Goal: Task Accomplishment & Management: Use online tool/utility

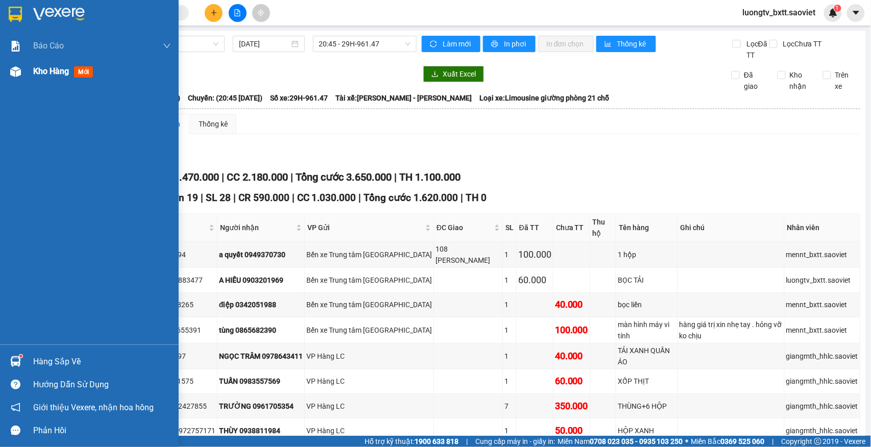
click at [50, 72] on span "Kho hàng" at bounding box center [51, 71] width 36 height 10
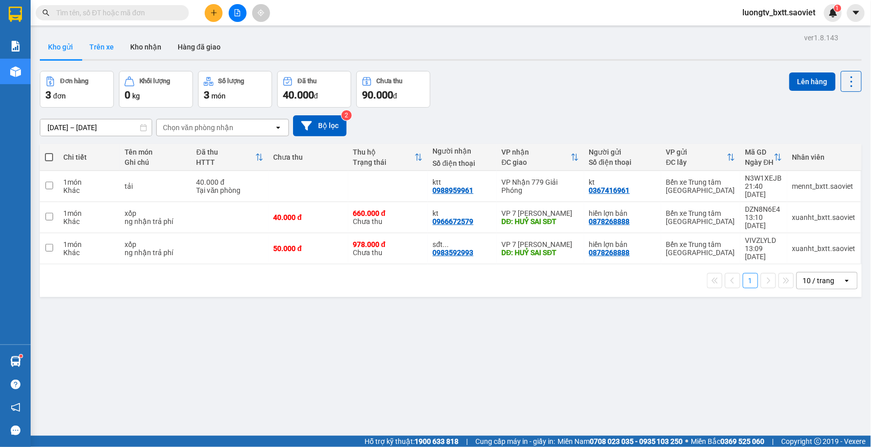
click at [98, 46] on button "Trên xe" at bounding box center [101, 47] width 41 height 24
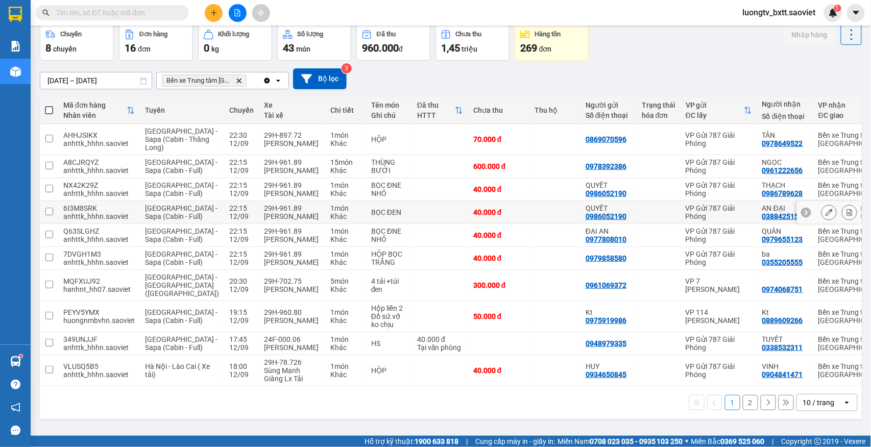
scroll to position [95, 0]
click at [743, 409] on button "2" at bounding box center [750, 402] width 15 height 15
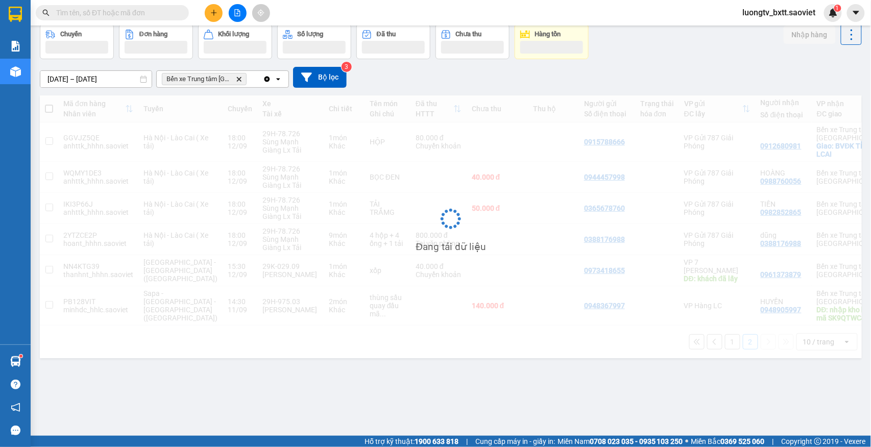
scroll to position [47, 0]
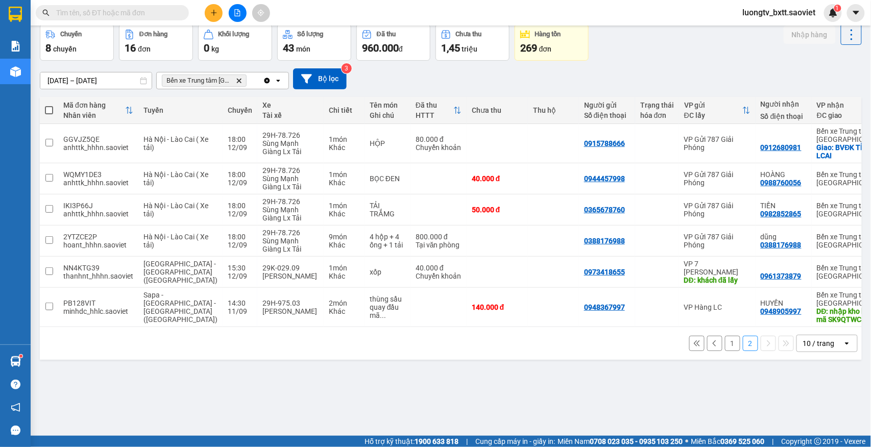
click at [725, 347] on button "1" at bounding box center [732, 343] width 15 height 15
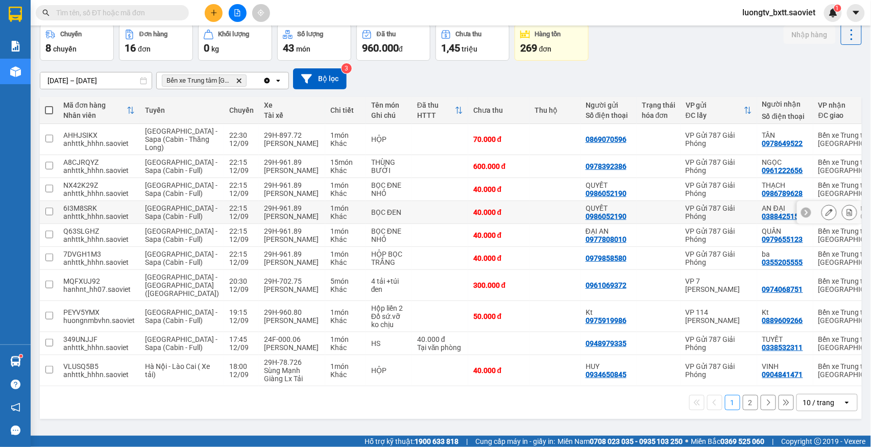
scroll to position [95, 0]
click at [842, 132] on div at bounding box center [849, 139] width 15 height 15
click at [847, 136] on icon at bounding box center [850, 139] width 6 height 7
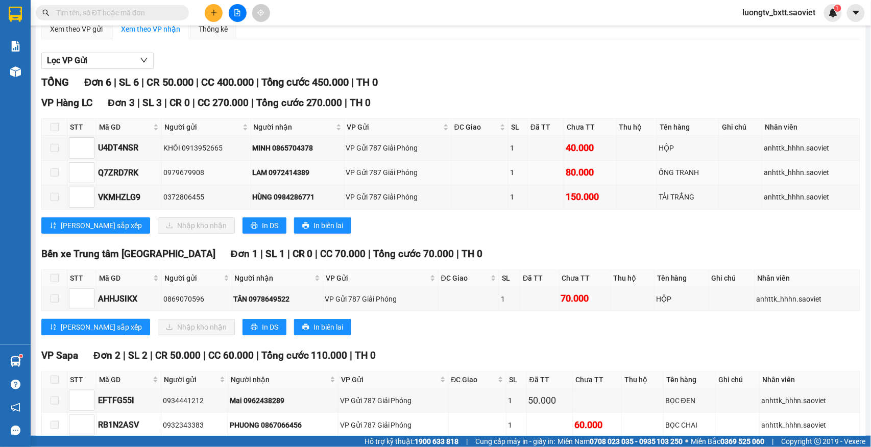
scroll to position [154, 0]
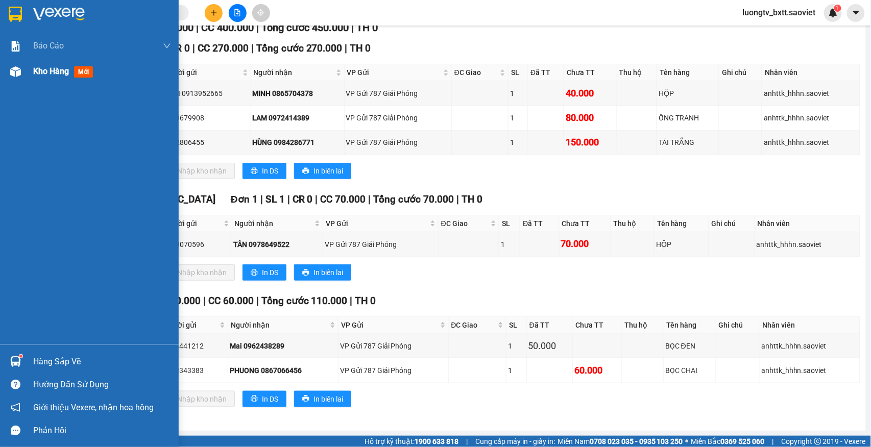
click at [36, 70] on span "Kho hàng" at bounding box center [51, 71] width 36 height 10
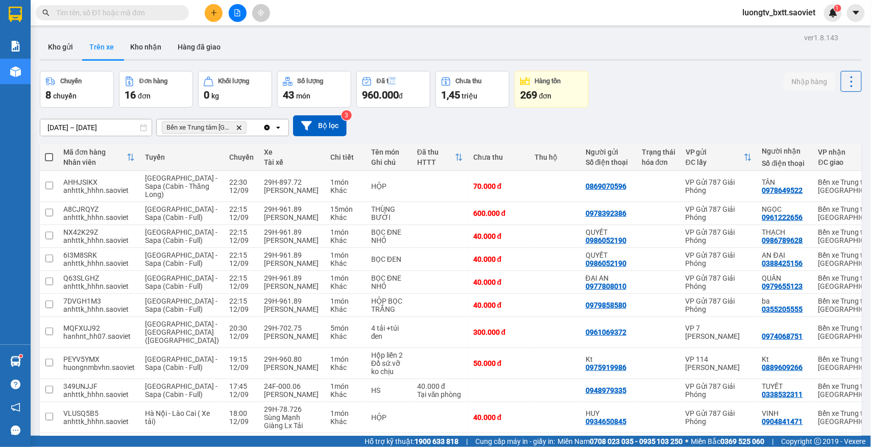
click at [388, 68] on div "ver 1.8.143 Kho gửi Trên xe Kho nhận Hàng đã giao Chuyến 8 chuyến Đơn hàng 16 đ…" at bounding box center [451, 254] width 830 height 447
click at [616, 76] on div "Chuyến 8 chuyến Đơn hàng 16 đơn Khối lượng 0 kg Số lượng 43 món Đã thu 960.000 …" at bounding box center [451, 89] width 822 height 37
click at [149, 48] on button "Kho nhận" at bounding box center [145, 47] width 47 height 24
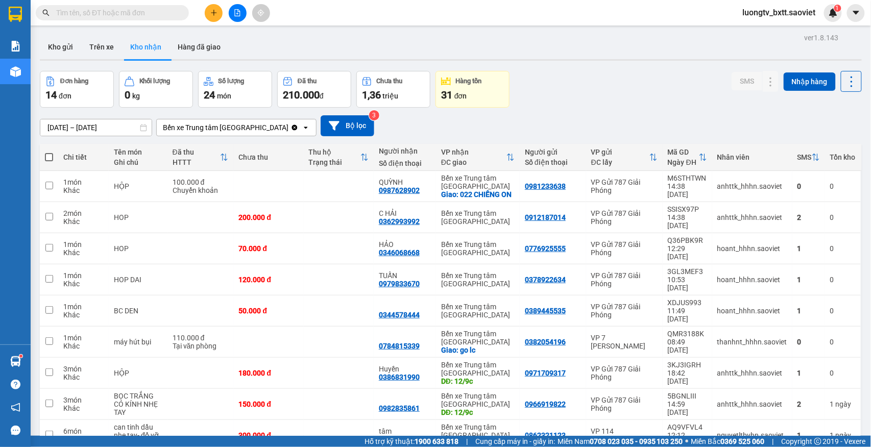
scroll to position [66, 0]
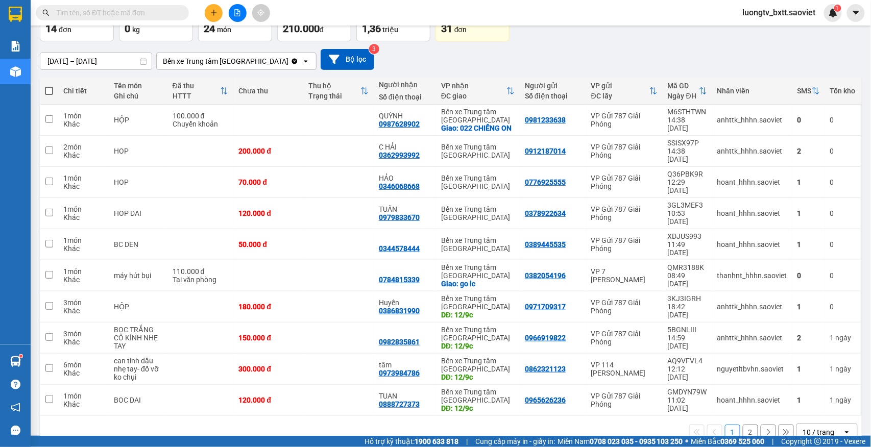
click at [633, 54] on div "[DATE] – [DATE] Press the down arrow key to interact with the calendar and sele…" at bounding box center [451, 59] width 822 height 21
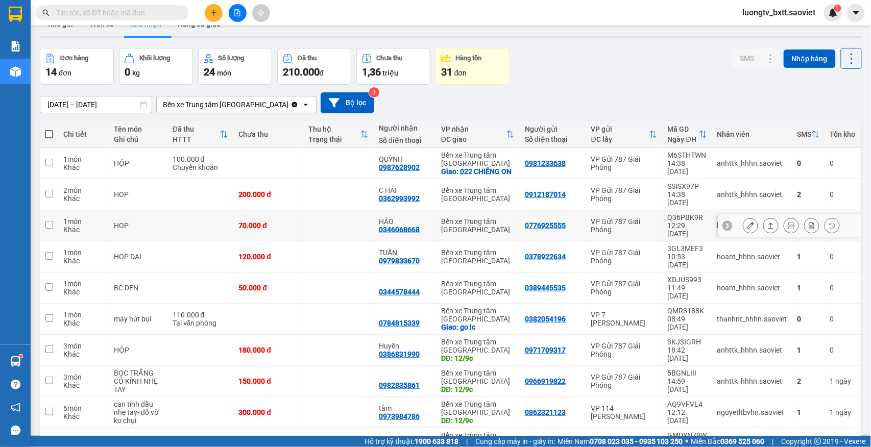
scroll to position [0, 0]
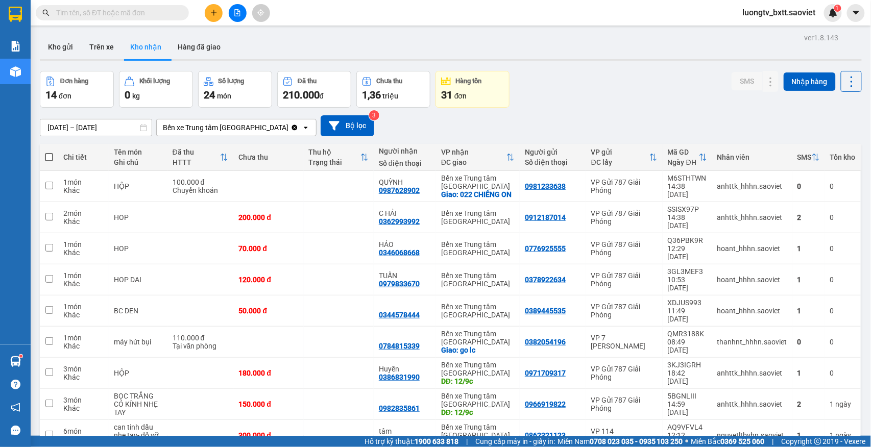
click at [623, 75] on div "Đơn hàng 14 đơn Khối lượng 0 kg Số lượng 24 món Đã thu 210.000 đ Chưa thu 1,36 …" at bounding box center [451, 89] width 822 height 37
click at [215, 13] on icon "plus" at bounding box center [213, 12] width 7 height 7
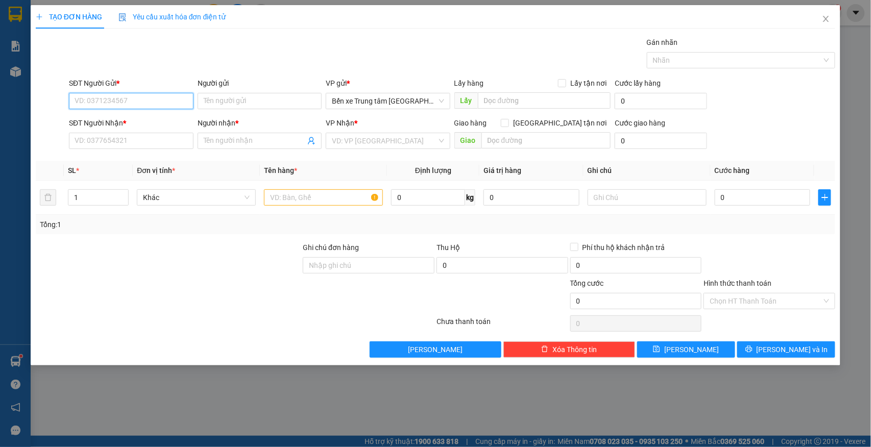
click at [172, 101] on input "SĐT Người Gửi *" at bounding box center [131, 101] width 125 height 16
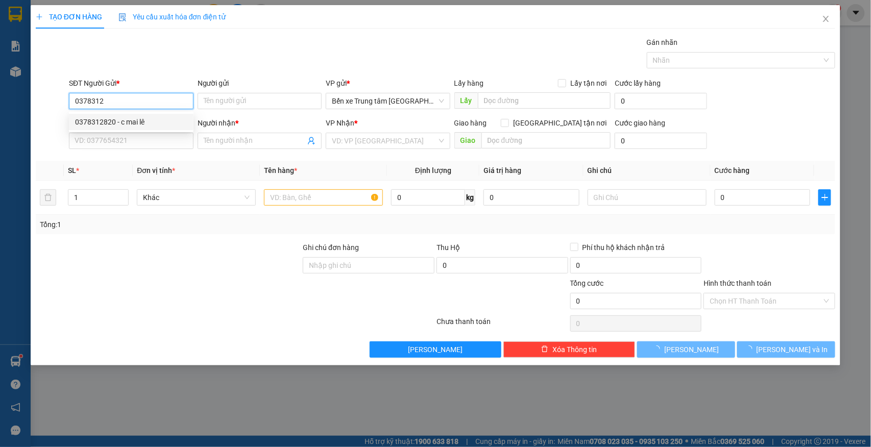
click at [137, 121] on div "0378312820 - c mai lê" at bounding box center [131, 121] width 112 height 11
type input "0378312820"
type input "c mai lê"
type input "0982899211"
type input "quân gp"
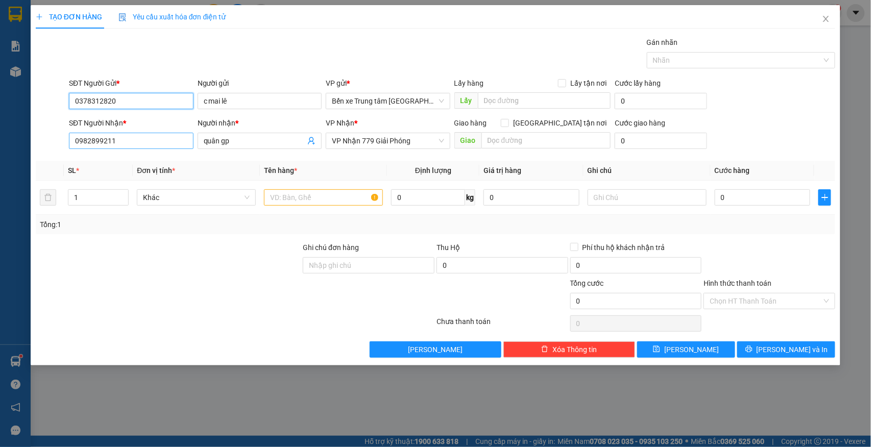
type input "0378312820"
drag, startPoint x: 144, startPoint y: 147, endPoint x: 68, endPoint y: 140, distance: 75.9
click at [70, 140] on input "0982899211" at bounding box center [131, 141] width 125 height 16
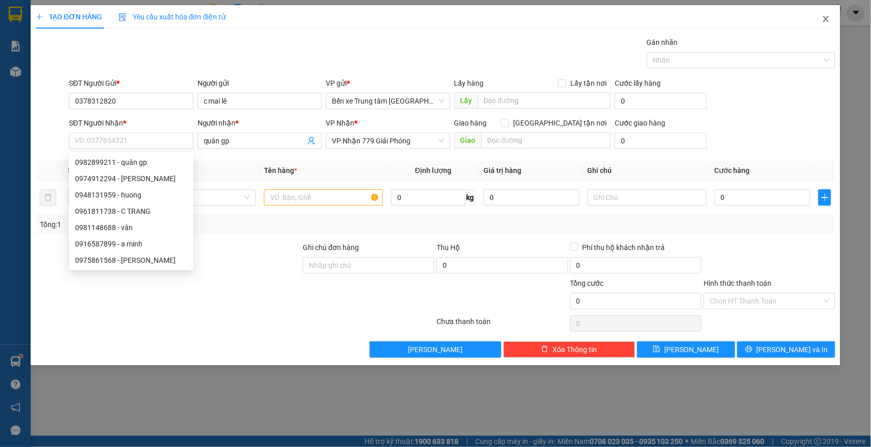
click at [823, 19] on icon "close" at bounding box center [826, 19] width 8 height 8
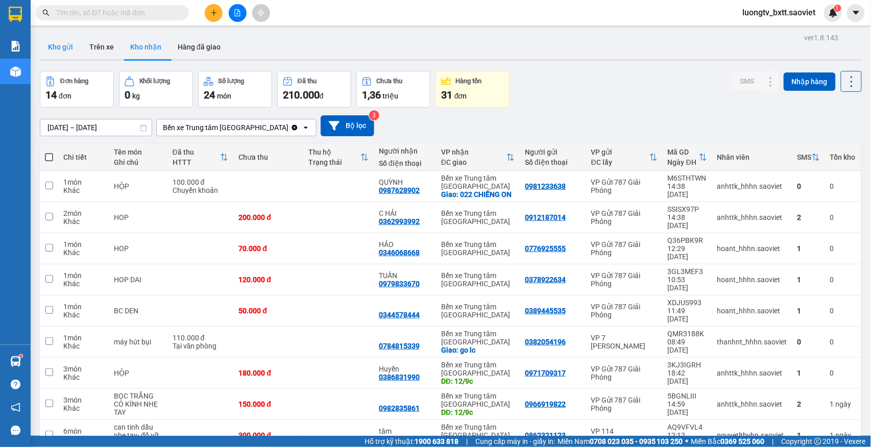
click at [61, 44] on button "Kho gửi" at bounding box center [60, 47] width 41 height 24
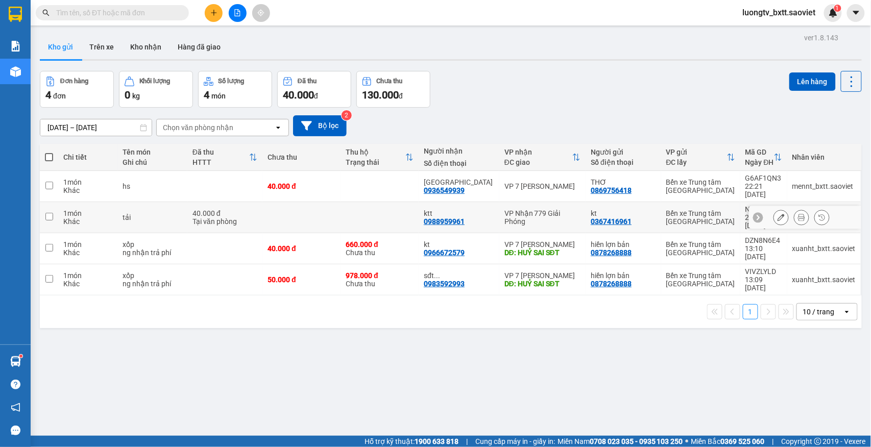
click at [337, 202] on td at bounding box center [301, 217] width 78 height 31
checkbox input "true"
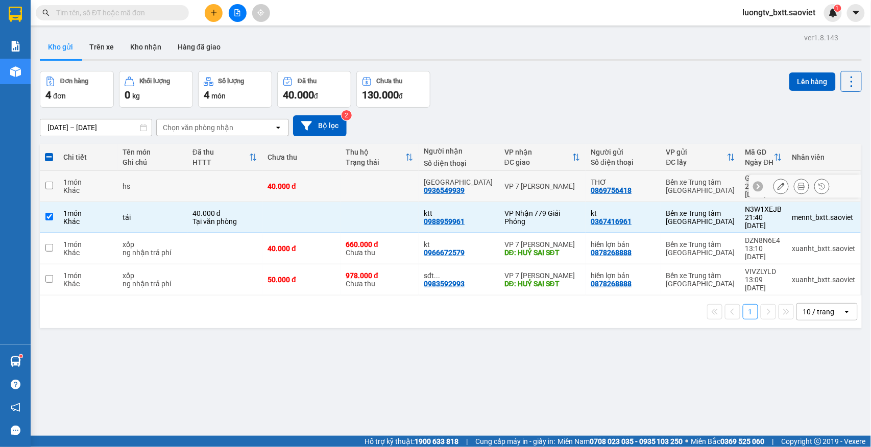
click at [335, 185] on div "40.000 đ" at bounding box center [301, 186] width 68 height 8
checkbox input "true"
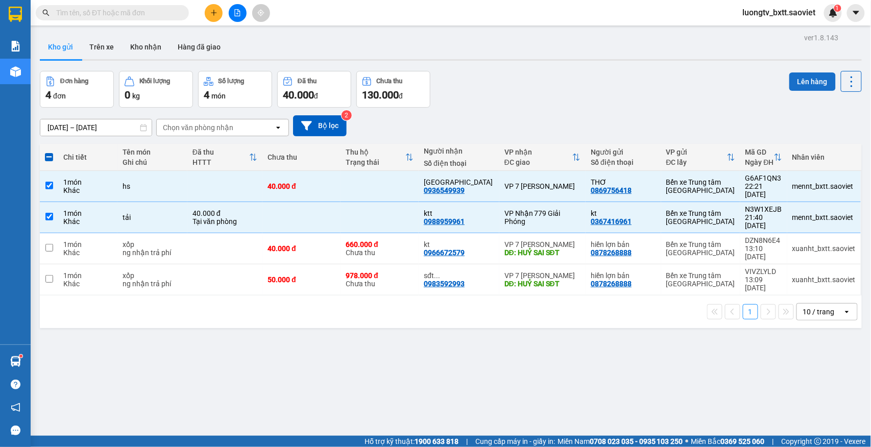
click at [798, 89] on button "Lên hàng" at bounding box center [812, 81] width 46 height 18
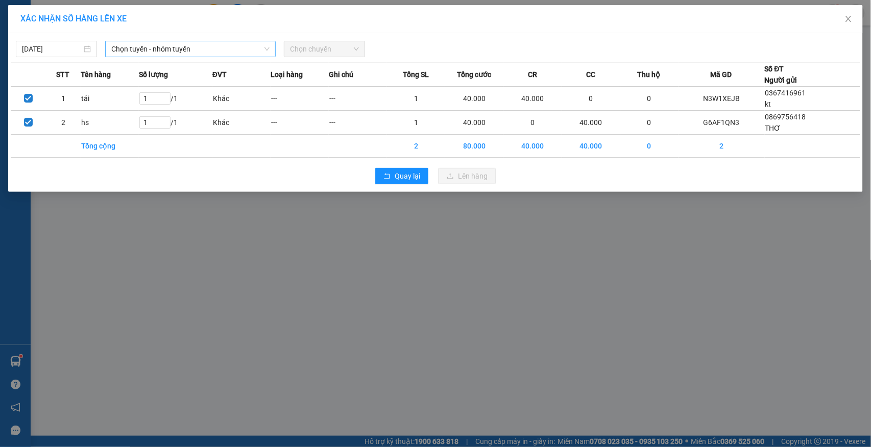
click at [178, 53] on span "Chọn tuyến - nhóm tuyến" at bounding box center [190, 48] width 158 height 15
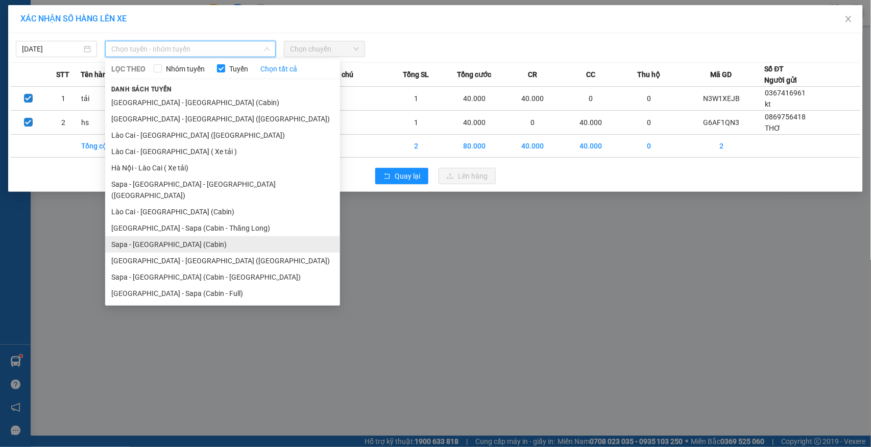
click at [163, 236] on li "Sapa - [GEOGRAPHIC_DATA] (Cabin)" at bounding box center [222, 244] width 235 height 16
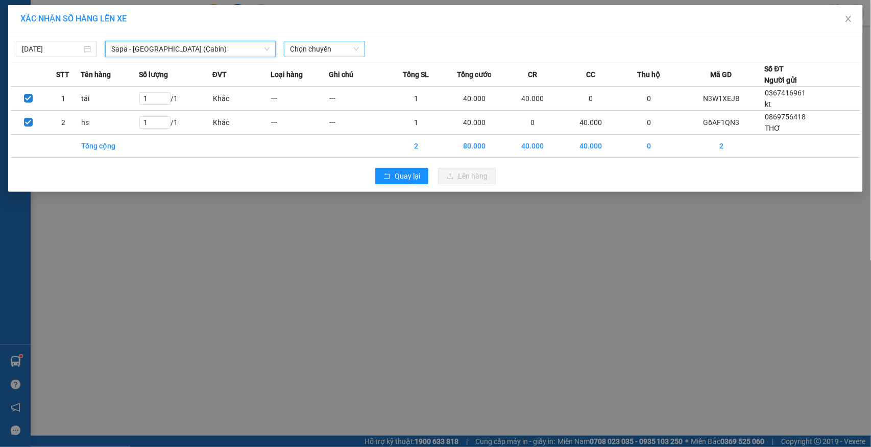
click at [311, 52] on span "Chọn chuyến" at bounding box center [324, 48] width 69 height 15
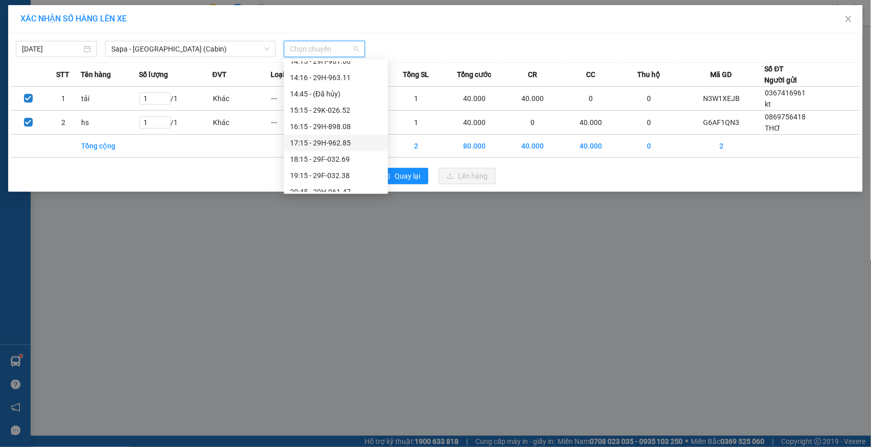
scroll to position [340, 0]
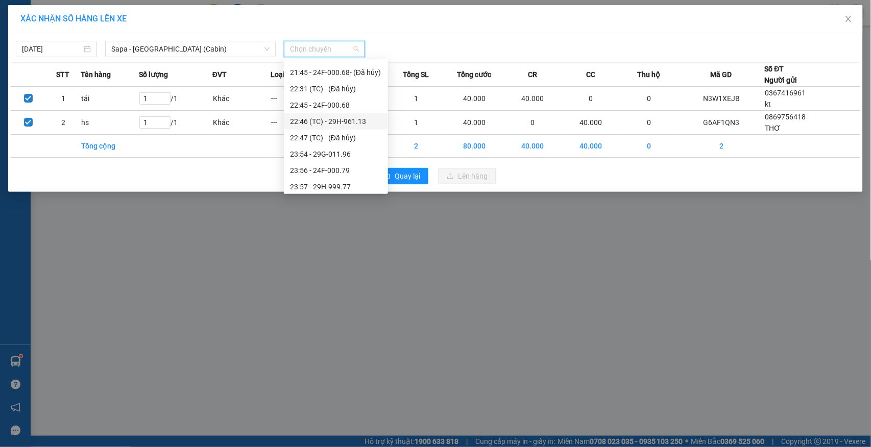
click at [339, 122] on div "22:46 (TC) - 29H-961.13" at bounding box center [336, 121] width 92 height 11
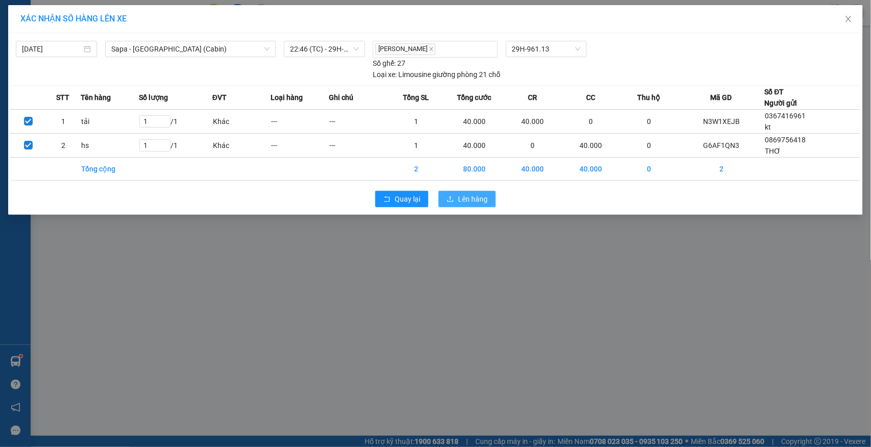
click at [476, 205] on span "Lên hàng" at bounding box center [473, 198] width 30 height 11
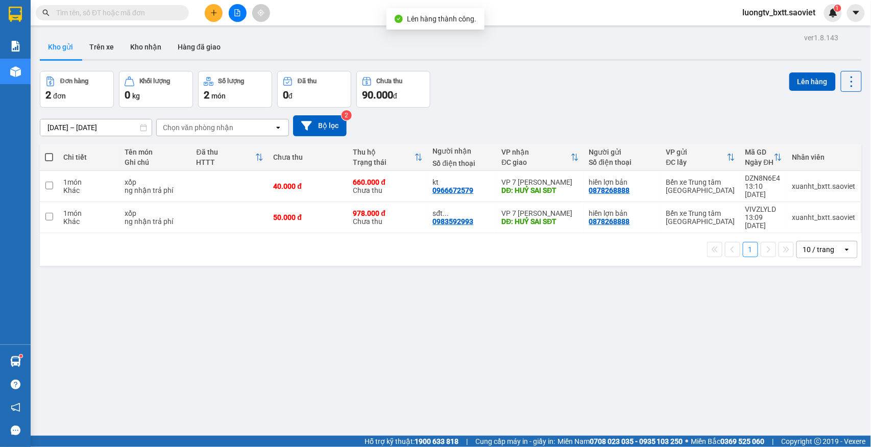
click at [574, 98] on div "Đơn hàng 2 đơn Khối lượng 0 kg Số lượng 2 món Đã thu 0 đ Chưa thu 90.000 đ Lên …" at bounding box center [451, 89] width 822 height 37
click at [566, 101] on div "Đơn hàng 2 đơn Khối lượng 0 kg Số lượng 2 món Đã thu 0 đ Chưa thu 90.000 đ Lên …" at bounding box center [451, 89] width 822 height 37
click at [564, 101] on div "Đơn hàng 2 đơn Khối lượng 0 kg Số lượng 2 món Đã thu 0 đ Chưa thu 90.000 đ Lên …" at bounding box center [451, 89] width 822 height 37
click at [548, 87] on div "Đơn hàng 2 đơn Khối lượng 0 kg Số lượng 2 món Đã thu 0 đ Chưa thu 90.000 đ Lên …" at bounding box center [451, 89] width 822 height 37
